Goal: Task Accomplishment & Management: Manage account settings

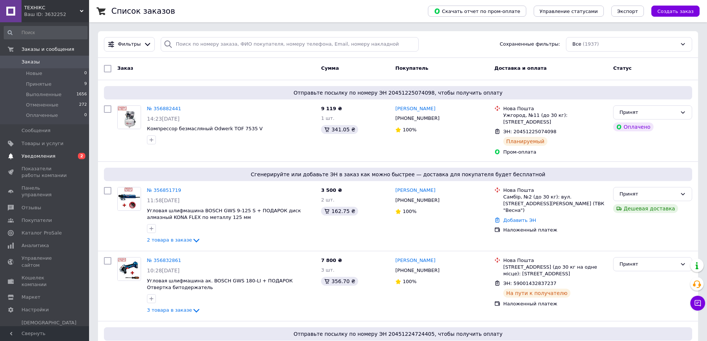
click at [52, 157] on span "Уведомления" at bounding box center [45, 156] width 47 height 7
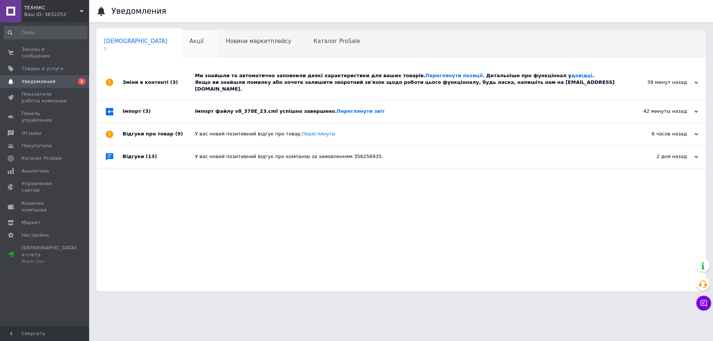
click at [190, 41] on span "Акції" at bounding box center [197, 41] width 14 height 7
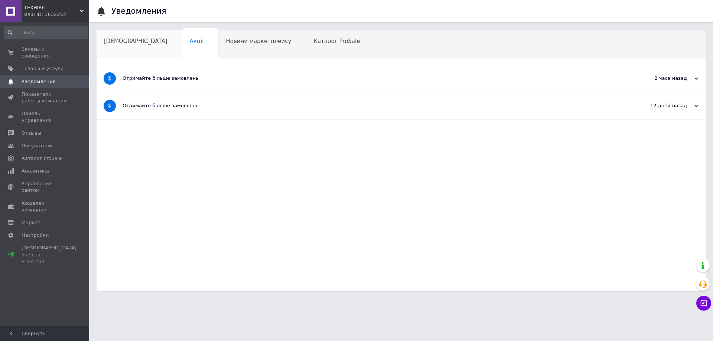
click at [135, 49] on div "[DEMOGRAPHIC_DATA]" at bounding box center [140, 44] width 86 height 28
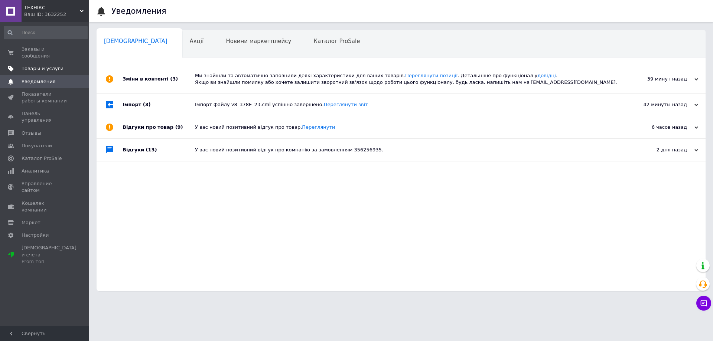
click at [40, 65] on span "Товары и услуги" at bounding box center [43, 68] width 42 height 7
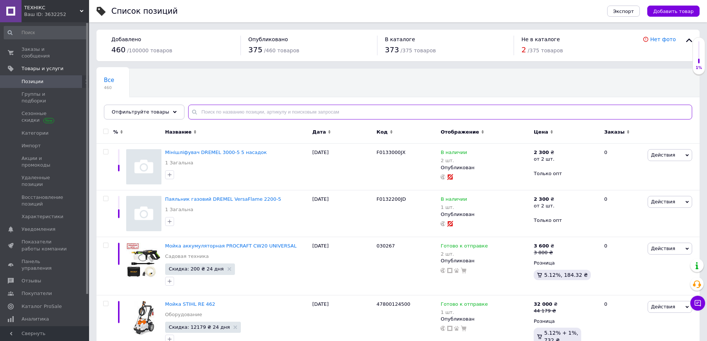
click at [202, 113] on input "text" at bounding box center [440, 112] width 504 height 15
paste input "DREMEL"
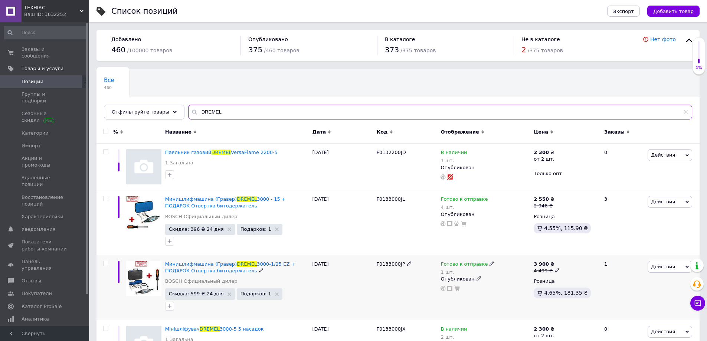
scroll to position [33, 0]
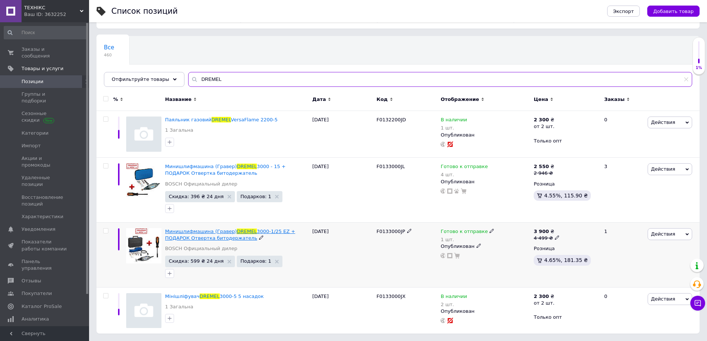
type input "DREMEL"
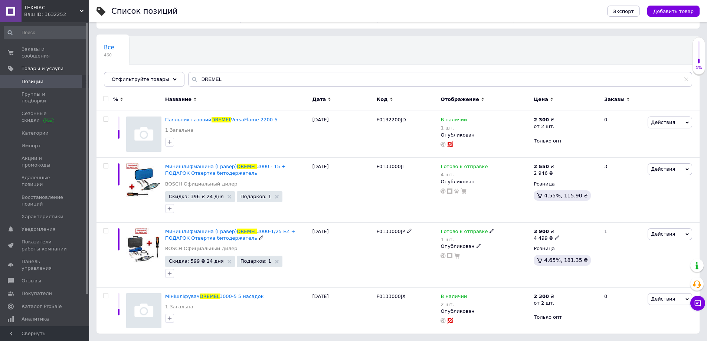
click at [241, 231] on span "DREMEL" at bounding box center [247, 232] width 20 height 6
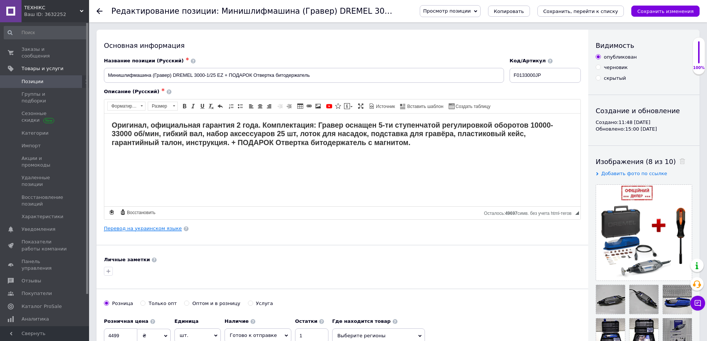
click at [129, 230] on link "Перевод на украинском языке" at bounding box center [143, 229] width 78 height 6
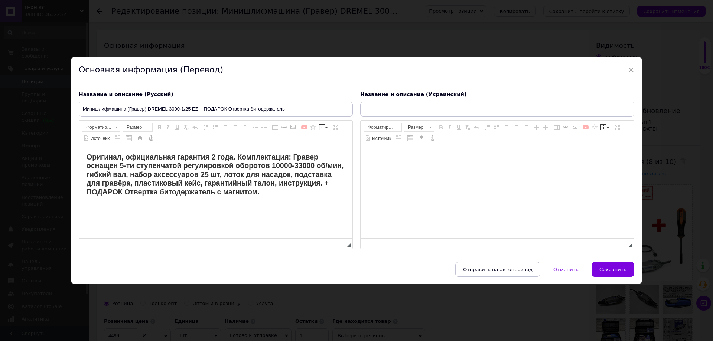
type input "Мінішліфувач (Гравер) DREMEL 3000-1/25 EZ + ПОДАРУНОК Викрутка бітотримач"
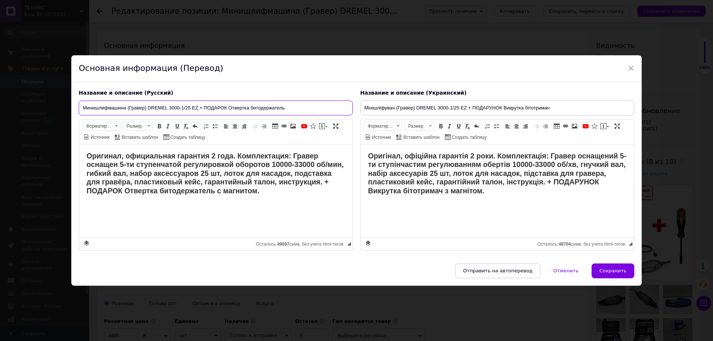
drag, startPoint x: 299, startPoint y: 111, endPoint x: 80, endPoint y: 108, distance: 218.4
click at [80, 108] on input "Минишлифмашина (Гравер) DREMEL 3000-1/25 EZ + ПОДАРОК Отвертка битодержатель" at bounding box center [216, 108] width 274 height 15
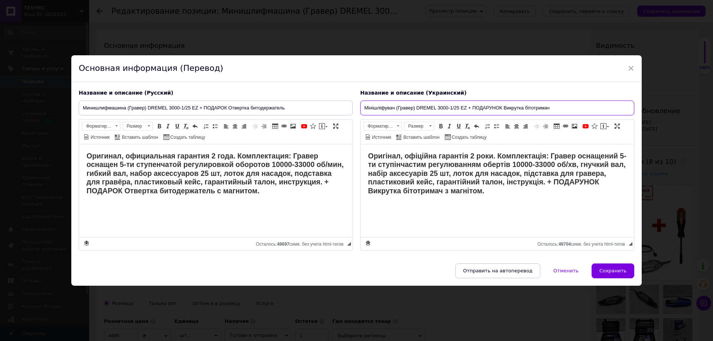
click at [495, 107] on input "Мінішліфувач (Гравер) DREMEL 3000-1/25 EZ + ПОДАРУНОК Викрутка бітотримач" at bounding box center [497, 108] width 274 height 15
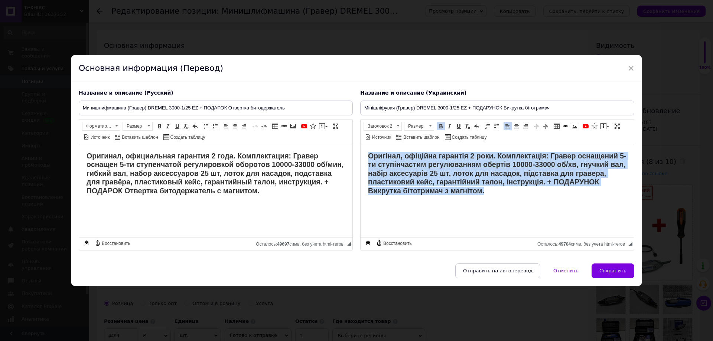
drag, startPoint x: 485, startPoint y: 191, endPoint x: 365, endPoint y: 146, distance: 127.6
click at [365, 146] on html "Оригінал, офіційна гарантія 2 роки. Комплектація: Гравер оснащений 5-ти ступінч…" at bounding box center [497, 173] width 273 height 58
copy strong "Оригінал, офіційна гарантія 2 роки. Комплектація: Гравер оснащений 5-ти ступінч…"
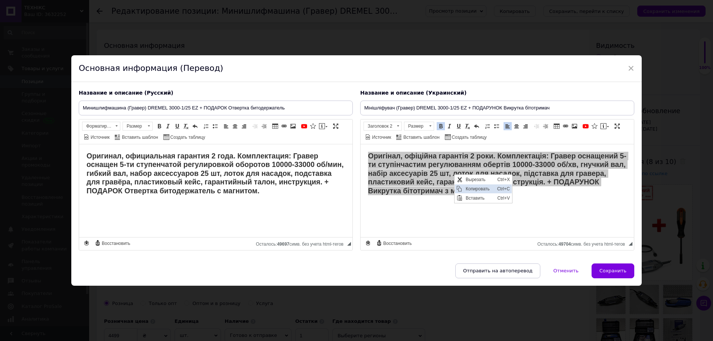
click at [471, 187] on span "Копировать" at bounding box center [480, 188] width 32 height 9
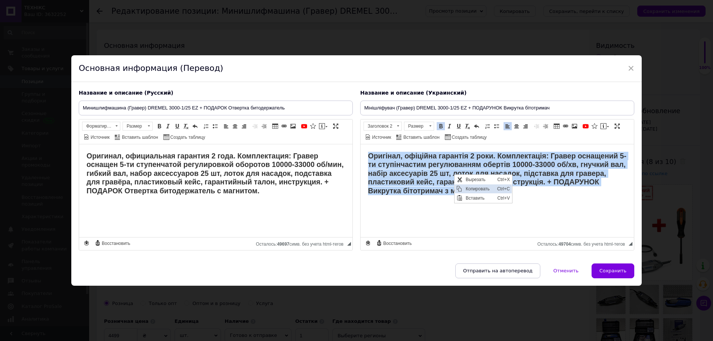
copy strong "Оригінал, офіційна гарантія 2 роки. Комплектація: Гравер оснащений 5-ти ступінч…"
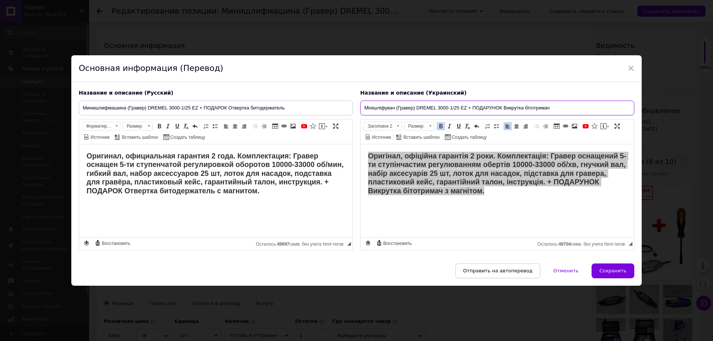
click at [466, 109] on input "Мінішліфувач (Гравер) DREMEL 3000-1/25 EZ + ПОДАРУНОК Викрутка бітотримач" at bounding box center [497, 108] width 274 height 15
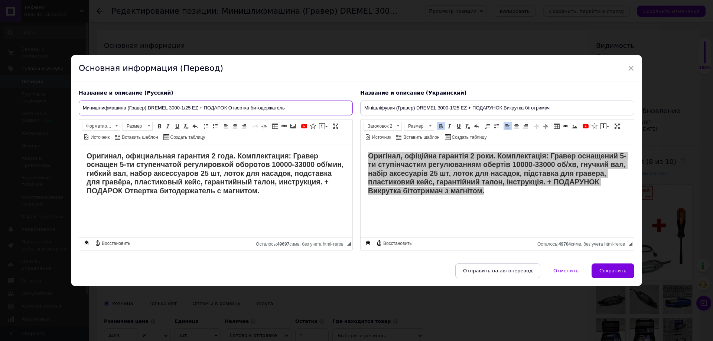
click at [199, 108] on input "Минишлифмашина (Гравер) DREMEL 3000-1/25 EZ + ПОДАРОК Отвертка битодержатель" at bounding box center [216, 108] width 274 height 15
